Goal: Transaction & Acquisition: Purchase product/service

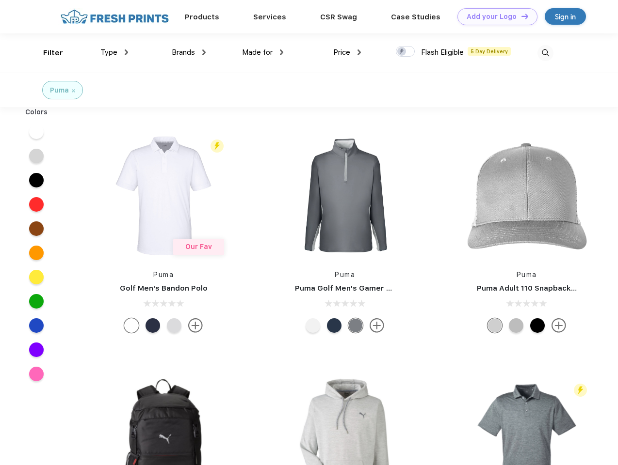
scroll to position [0, 0]
click at [493, 16] on link "Add your Logo Design Tool" at bounding box center [497, 16] width 80 height 17
click at [0, 0] on div "Design Tool" at bounding box center [0, 0] width 0 height 0
click at [520, 16] on link "Add your Logo Design Tool" at bounding box center [497, 16] width 80 height 17
click at [47, 53] on div "Filter" at bounding box center [53, 53] width 20 height 11
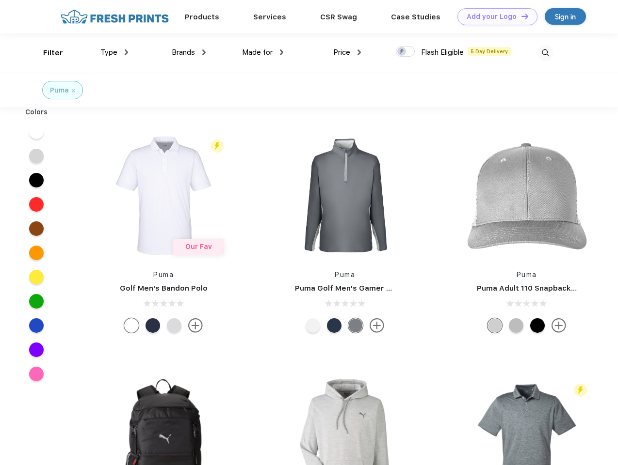
click at [114, 52] on span "Type" at bounding box center [108, 52] width 17 height 9
click at [189, 52] on span "Brands" at bounding box center [183, 52] width 23 height 9
click at [263, 52] on span "Made for" at bounding box center [257, 52] width 31 height 9
click at [347, 52] on span "Price" at bounding box center [341, 52] width 17 height 9
click at [405, 52] on div at bounding box center [405, 51] width 19 height 11
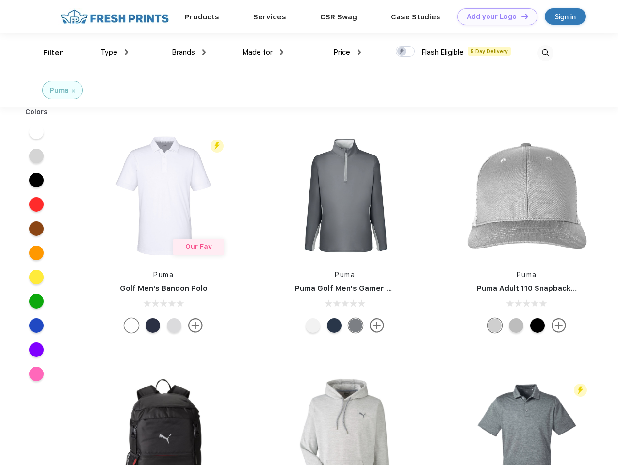
click at [402, 52] on input "checkbox" at bounding box center [399, 49] width 6 height 6
click at [545, 53] on img at bounding box center [545, 53] width 16 height 16
